Goal: Find specific page/section: Find specific page/section

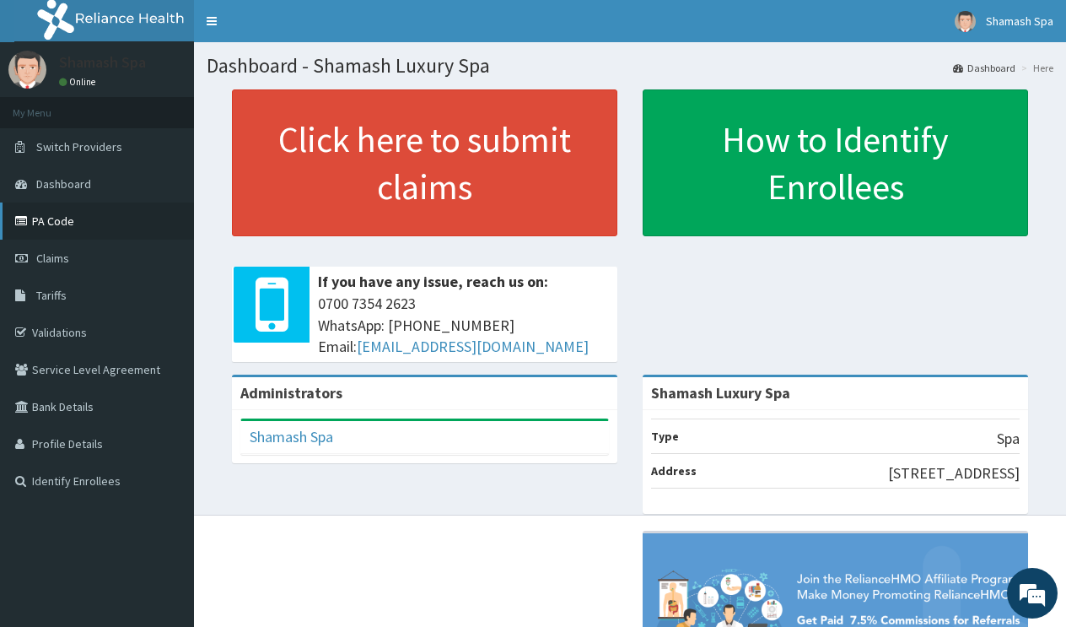
click at [66, 219] on link "PA Code" at bounding box center [97, 220] width 194 height 37
